Goal: Task Accomplishment & Management: Use online tool/utility

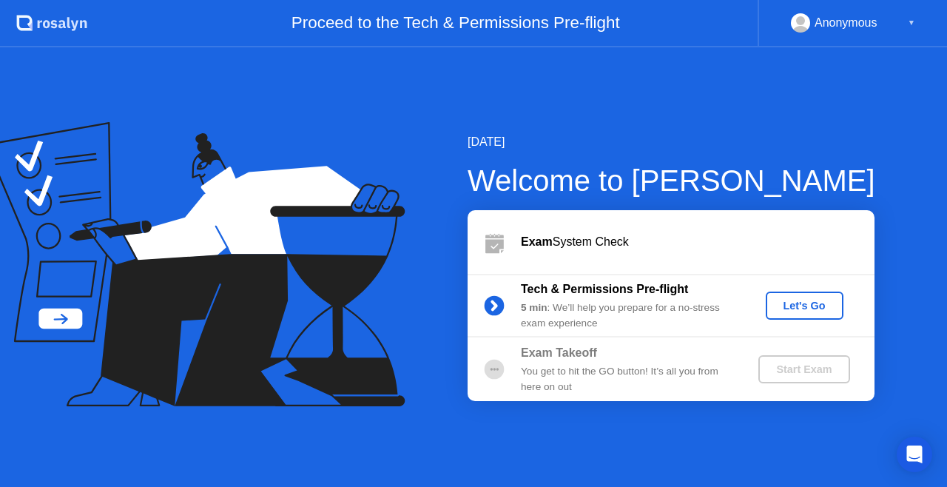
click at [530, 368] on div "You get to hit the GO button! It’s all you from here on out" at bounding box center [627, 379] width 213 height 30
click at [801, 294] on button "Let's Go" at bounding box center [804, 305] width 78 height 28
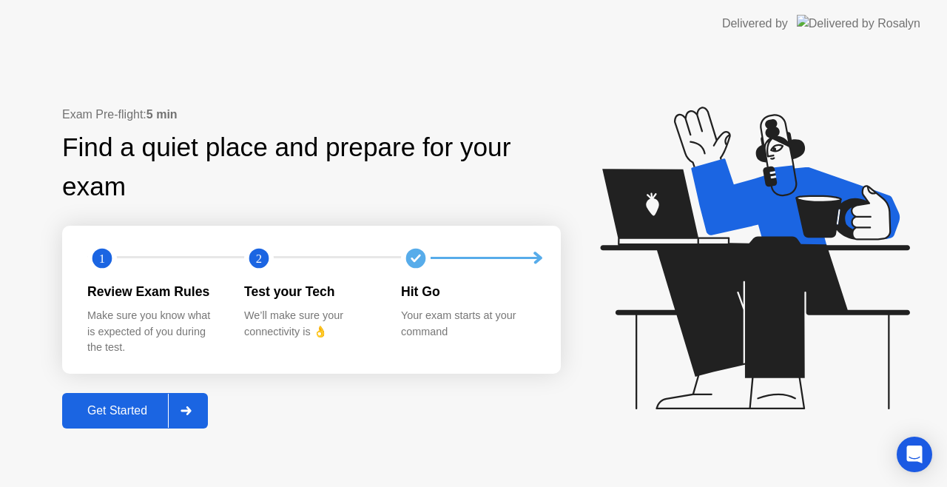
click at [706, 319] on icon at bounding box center [754, 257] width 309 height 302
click at [131, 410] on div "Get Started" at bounding box center [117, 410] width 101 height 13
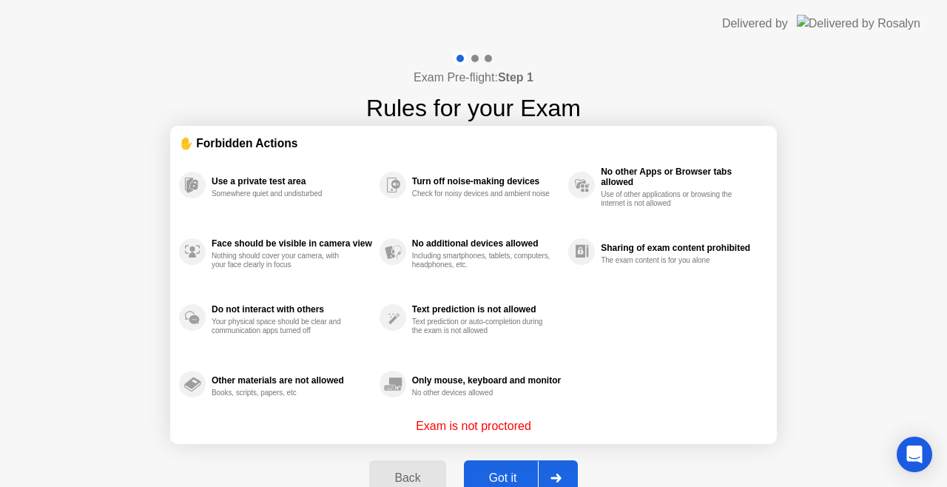
click at [481, 464] on button "Got it" at bounding box center [521, 477] width 114 height 35
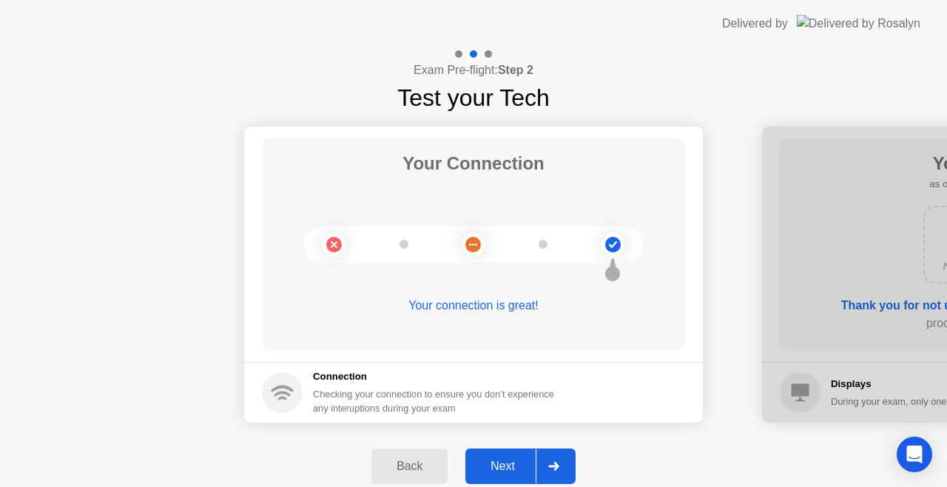
click at [509, 482] on button "Next" at bounding box center [520, 465] width 110 height 35
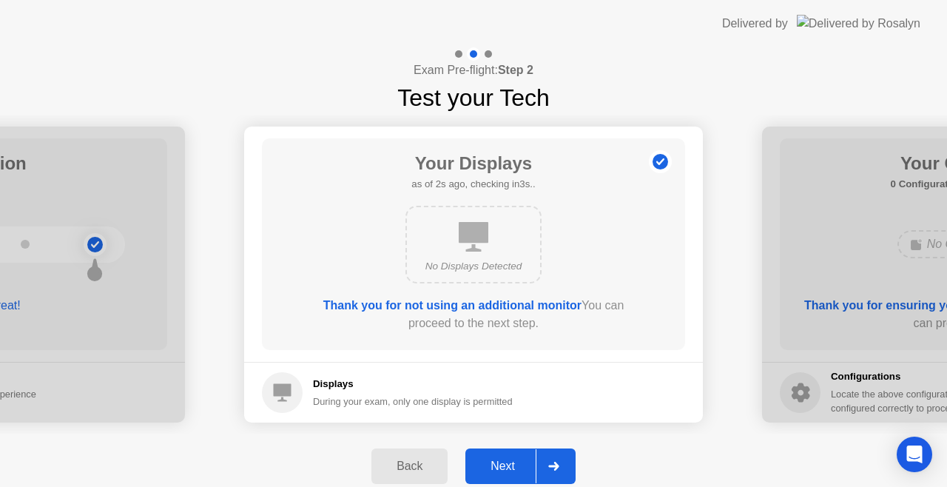
click at [515, 459] on div "Next" at bounding box center [503, 465] width 66 height 13
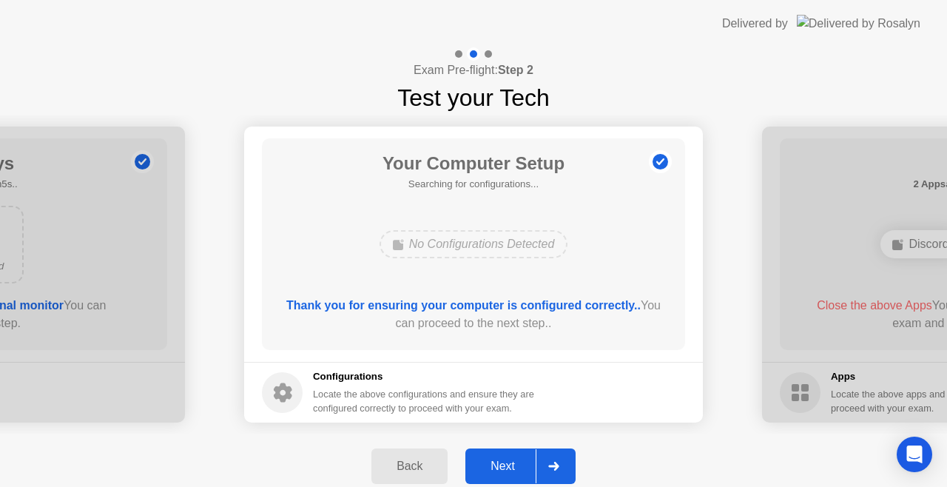
click at [515, 459] on div "Next" at bounding box center [503, 465] width 66 height 13
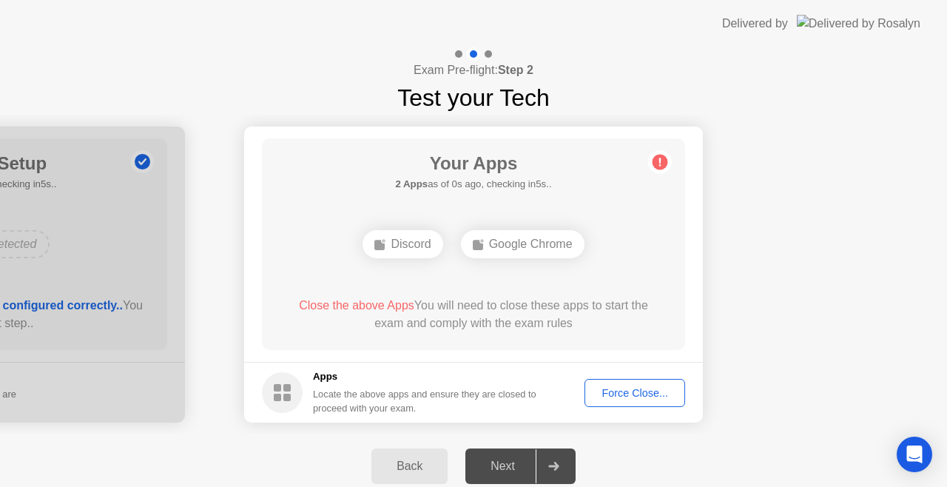
click at [609, 402] on button "Force Close..." at bounding box center [634, 393] width 101 height 28
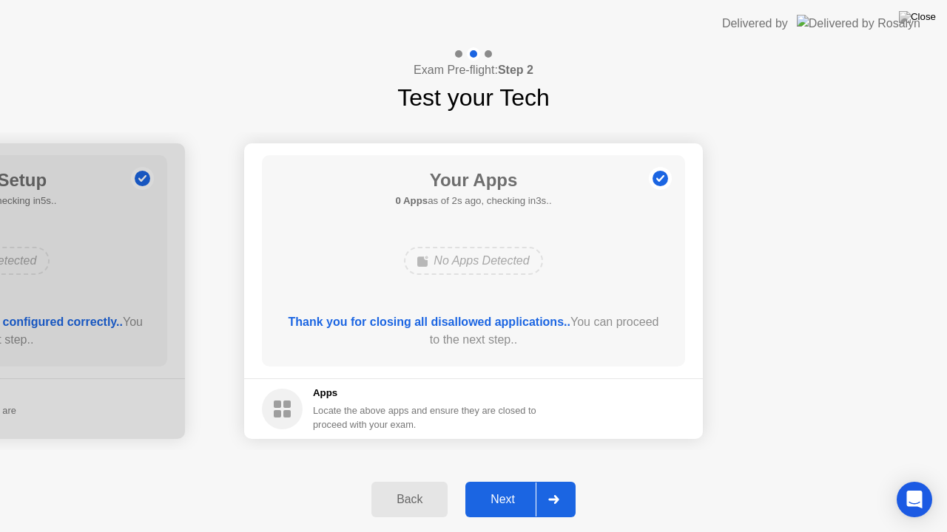
click at [502, 486] on div "Next" at bounding box center [503, 499] width 66 height 13
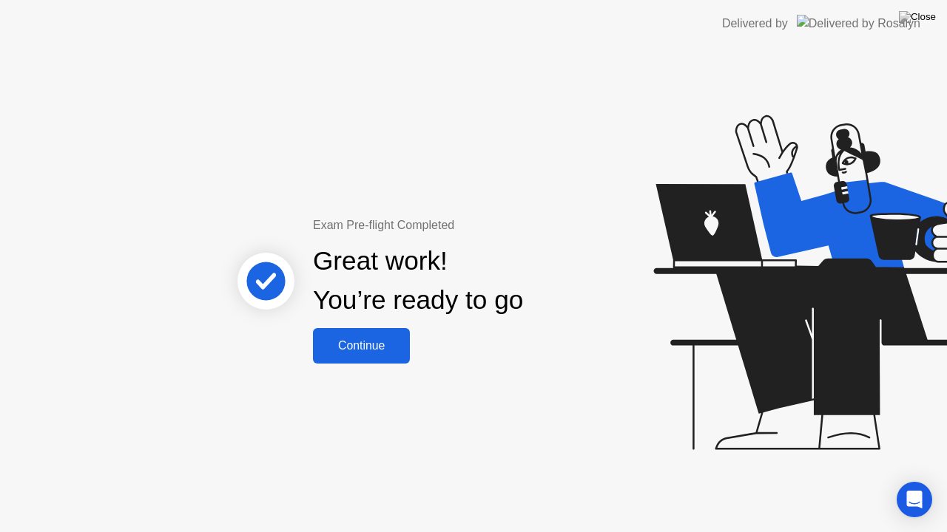
click at [380, 353] on div "Continue" at bounding box center [361, 345] width 88 height 13
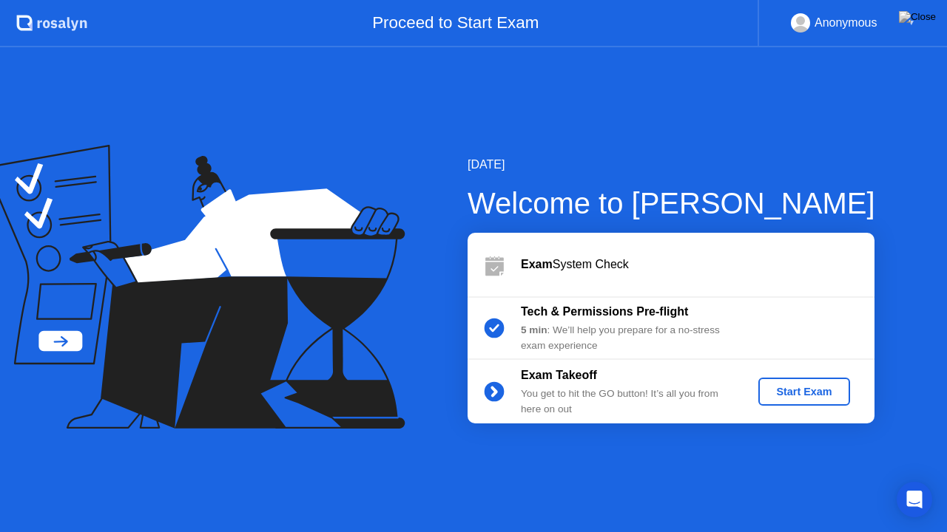
click at [788, 386] on div "Start Exam" at bounding box center [803, 392] width 79 height 12
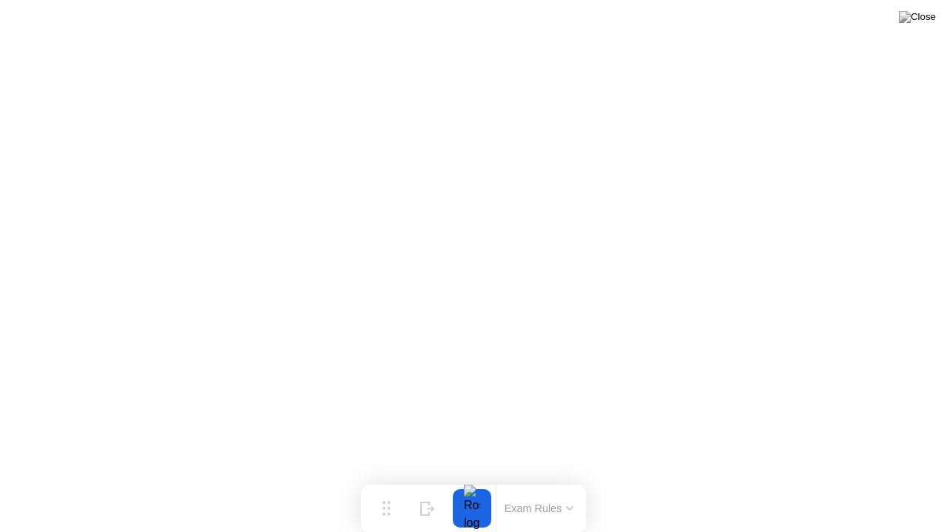
click at [518, 486] on button "Exam Rules" at bounding box center [539, 508] width 78 height 13
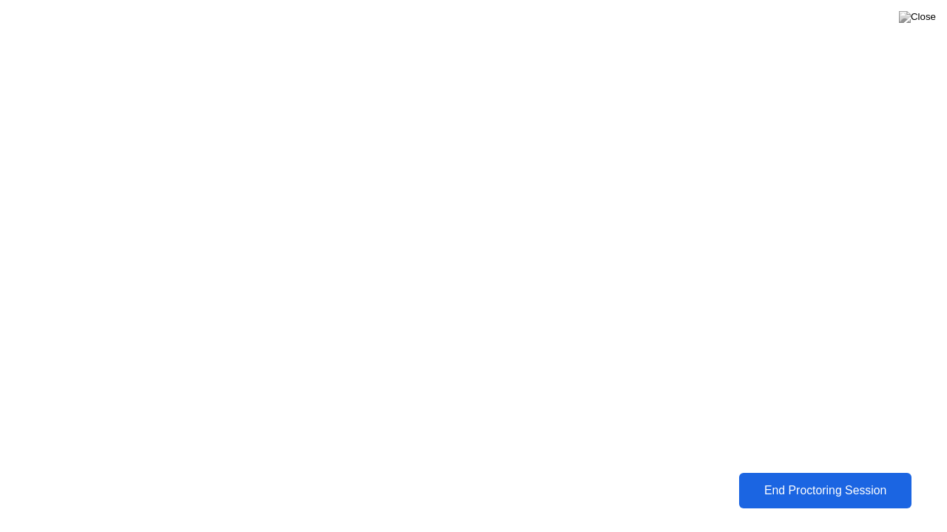
click at [776, 486] on button "End Proctoring Session" at bounding box center [825, 490] width 172 height 35
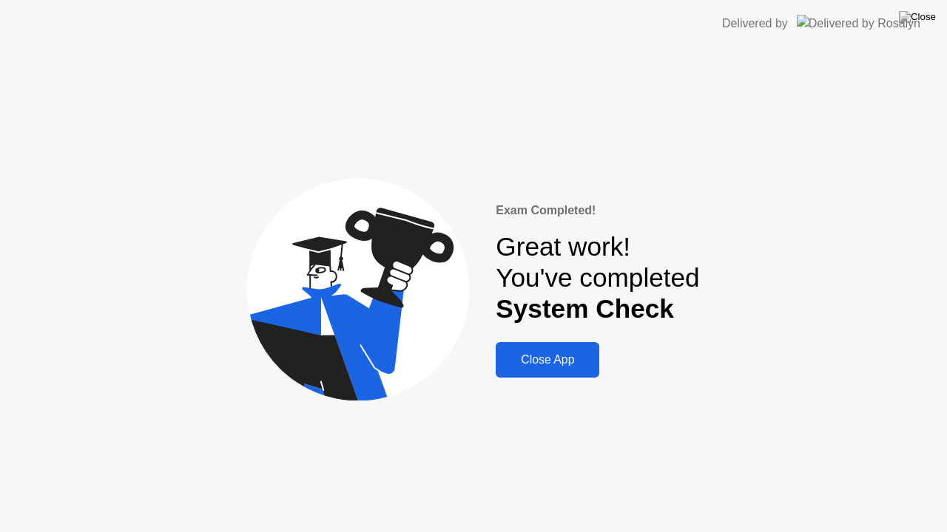
click at [514, 377] on button "Close App" at bounding box center [547, 359] width 104 height 35
